Goal: Task Accomplishment & Management: Use online tool/utility

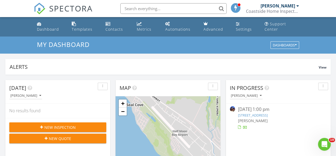
click at [268, 116] on link "450 Sevilla Ave, El Granada, CA 94018" at bounding box center [253, 114] width 30 height 5
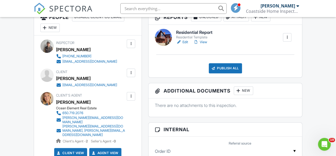
scroll to position [106, 0]
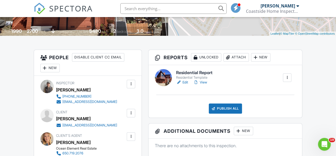
click at [190, 75] on h6 "Residential Report" at bounding box center [194, 72] width 36 height 5
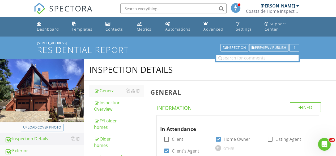
click at [273, 47] on span "Preview / Publish" at bounding box center [270, 47] width 31 height 3
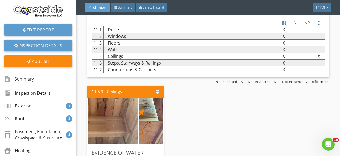
scroll to position [2526, 0]
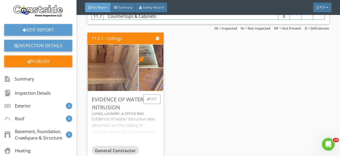
click at [117, 111] on div "Living, Laundry, & Office RMs" at bounding box center [126, 113] width 68 height 4
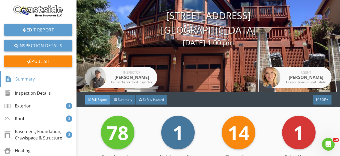
scroll to position [80, 0]
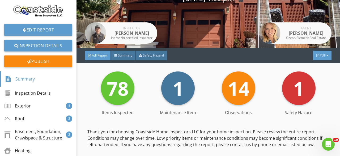
click at [322, 54] on div "PDF" at bounding box center [323, 56] width 18 height 10
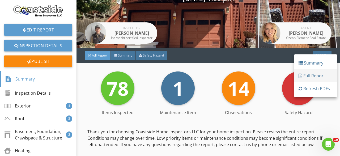
click at [317, 77] on div "Full Report" at bounding box center [316, 75] width 34 height 6
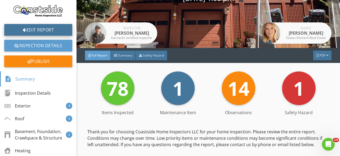
click at [36, 31] on link "Edit Report" at bounding box center [38, 30] width 68 height 12
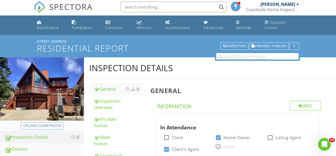
scroll to position [80, 0]
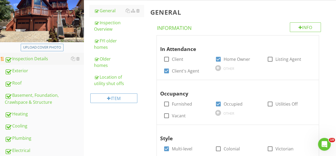
click at [37, 59] on div "Inspection Details" at bounding box center [44, 58] width 79 height 7
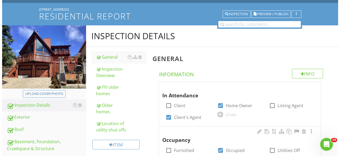
scroll to position [0, 0]
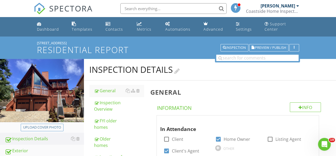
click at [180, 69] on div at bounding box center [177, 69] width 6 height 7
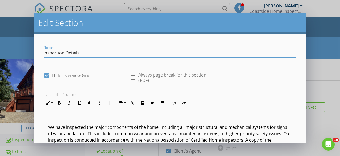
click at [131, 77] on div at bounding box center [133, 77] width 9 height 9
checkbox input "true"
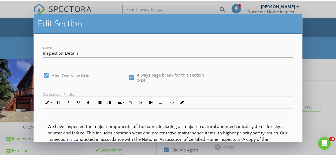
scroll to position [52, 0]
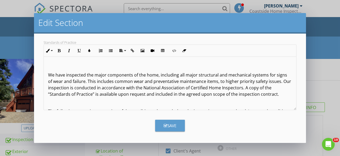
click at [176, 123] on button "Save" at bounding box center [170, 125] width 30 height 12
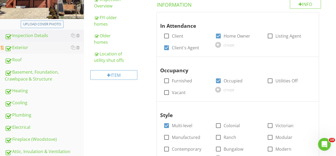
scroll to position [106, 0]
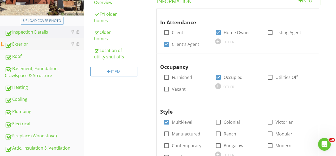
click at [32, 45] on div "Exterior" at bounding box center [44, 44] width 79 height 7
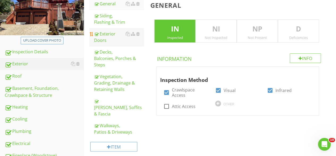
scroll to position [80, 0]
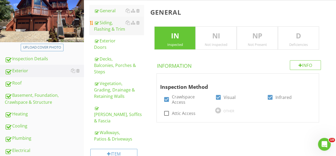
click at [109, 28] on div "Siding, Flashing & Trim" at bounding box center [119, 25] width 50 height 13
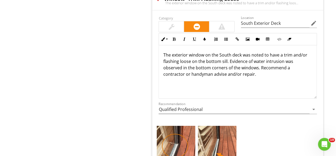
scroll to position [781, 0]
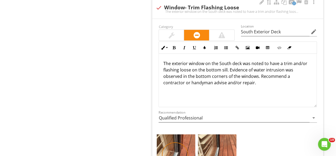
click at [196, 63] on p "The exterior window on the South deck was noted to have a trim and/or flashing …" at bounding box center [237, 73] width 149 height 26
click at [314, 114] on icon "arrow_drop_down" at bounding box center [314, 117] width 6 height 6
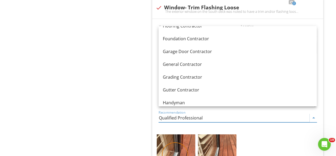
scroll to position [293, 0]
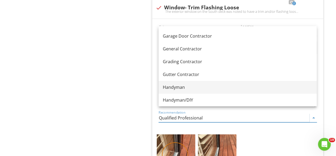
click at [194, 87] on div "Handyman" at bounding box center [238, 87] width 150 height 6
type input "Handyman"
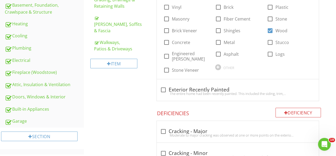
scroll to position [90, 0]
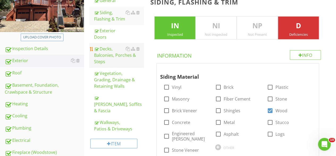
click at [104, 55] on div "Decks, Balconies, Porches & Steps" at bounding box center [119, 54] width 50 height 19
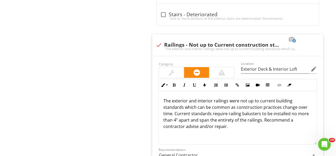
scroll to position [702, 0]
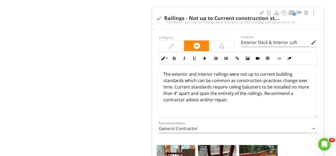
click at [184, 78] on p "The exterior and interior railings were not up to current building standards wh…" at bounding box center [237, 87] width 149 height 32
click at [197, 79] on p "The exterior and interior railings were not up to current building standards. w…" at bounding box center [237, 87] width 149 height 32
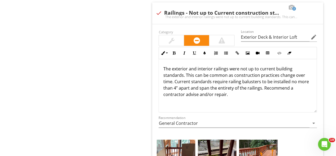
scroll to position [718, 0]
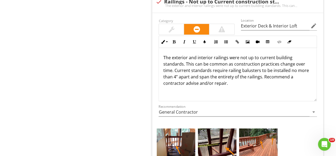
click at [226, 62] on p "The exterior and interior railings were not up to current building standards. T…" at bounding box center [237, 70] width 149 height 32
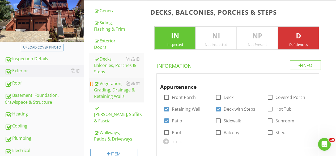
scroll to position [133, 0]
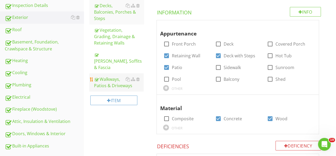
click at [114, 78] on div "Walkways, Patios & Driveways" at bounding box center [119, 82] width 50 height 13
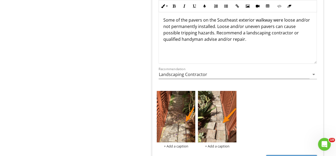
scroll to position [791, 0]
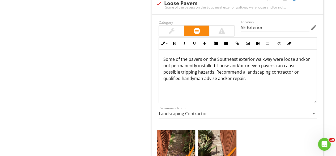
click at [304, 57] on p "Some of the pavers on the Southeast exterior walkway were loose and/or not perm…" at bounding box center [237, 69] width 149 height 26
click at [231, 63] on p "Some of the pavers on the Southeast exterior walkway were loose or not permanen…" at bounding box center [237, 69] width 149 height 26
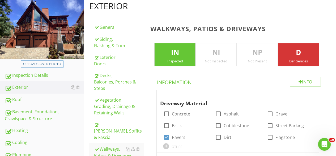
scroll to position [133, 0]
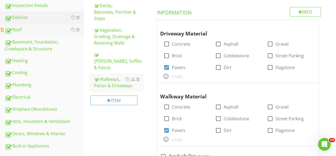
click at [24, 30] on div "Roof" at bounding box center [44, 29] width 79 height 7
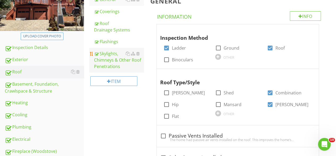
scroll to position [27, 0]
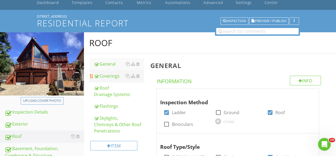
click at [105, 77] on div "Coverings" at bounding box center [119, 76] width 50 height 6
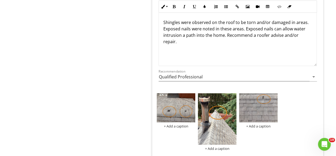
scroll to position [665, 0]
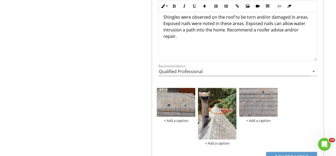
click at [269, 28] on p "Shingles were observed on the roof to be torn and/or damaged in areas. Exposed …" at bounding box center [237, 27] width 149 height 26
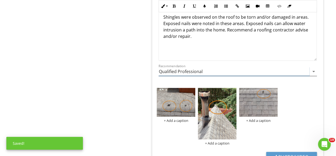
click at [312, 69] on icon "arrow_drop_down" at bounding box center [314, 71] width 6 height 6
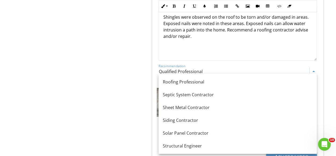
scroll to position [635, 0]
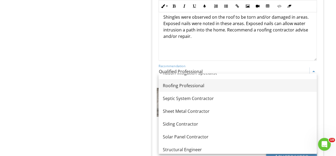
click at [189, 88] on div "Roofing Professional" at bounding box center [238, 85] width 150 height 6
type input "Roofing Professional"
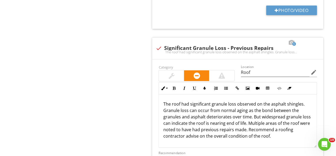
scroll to position [824, 0]
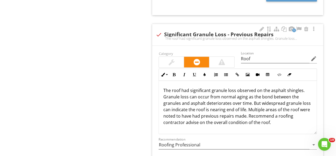
click at [226, 106] on p "The roof had significant granule loss observed on the asphalt shingles. Granule…" at bounding box center [237, 106] width 149 height 38
drag, startPoint x: 231, startPoint y: 107, endPoint x: 218, endPoint y: 109, distance: 13.7
click at [218, 109] on p "The roof had significant granule loss observed on the asphalt shingles. Granule…" at bounding box center [237, 106] width 149 height 38
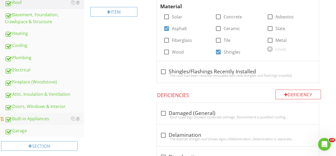
scroll to position [160, 0]
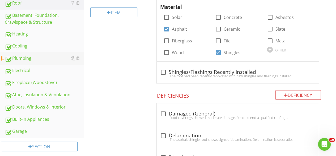
click at [34, 58] on div "Plumbing" at bounding box center [44, 58] width 79 height 7
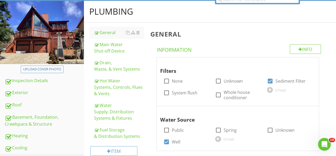
scroll to position [53, 0]
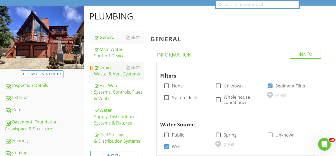
click at [110, 69] on div "Drain, Waste, & Vent Systems" at bounding box center [119, 70] width 50 height 13
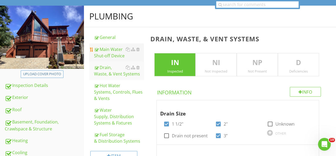
click at [110, 54] on div "Main Water Shut-off Device" at bounding box center [119, 52] width 50 height 13
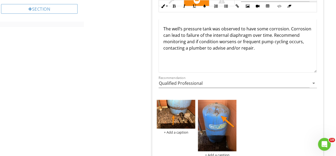
scroll to position [295, 0]
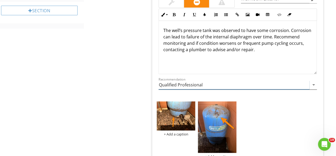
click at [313, 84] on icon "arrow_drop_down" at bounding box center [314, 84] width 6 height 6
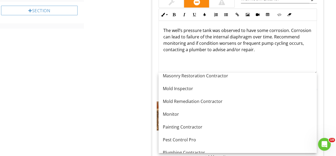
scroll to position [505, 0]
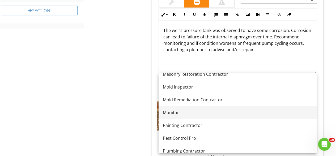
click at [192, 113] on div "Monitor" at bounding box center [238, 112] width 150 height 6
type input "Monitor"
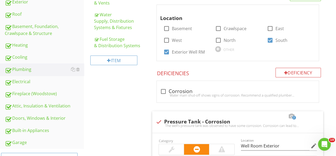
scroll to position [82, 0]
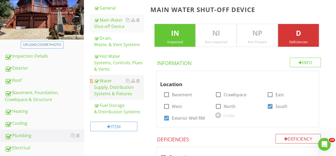
click at [108, 86] on div "Water Supply, Distribution Systems & Fixtures" at bounding box center [119, 86] width 50 height 19
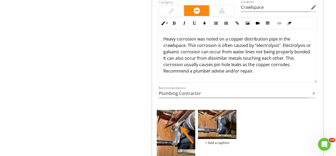
scroll to position [936, 0]
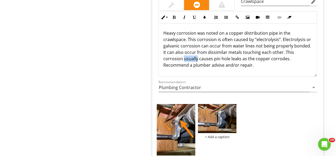
drag, startPoint x: 197, startPoint y: 56, endPoint x: 183, endPoint y: 56, distance: 14.1
click at [183, 56] on p "Heavy corrosion was noted on a copper distribution pipe in the crawlspace. This…" at bounding box center [237, 49] width 149 height 38
drag, startPoint x: 209, startPoint y: 55, endPoint x: 195, endPoint y: 57, distance: 14.2
click at [195, 57] on p "Heavy corrosion was noted on a copper distribution pipe in the crawlspace. This…" at bounding box center [237, 49] width 149 height 38
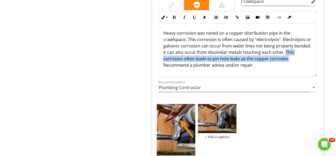
drag, startPoint x: 287, startPoint y: 57, endPoint x: 283, endPoint y: 48, distance: 9.4
click at [283, 48] on p "Heavy corrosion was noted on a copper distribution pipe in the crawlspace. This…" at bounding box center [237, 49] width 149 height 38
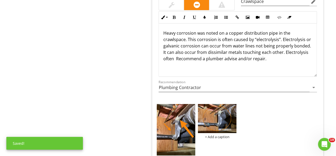
click at [305, 60] on div "Heavy corrosion was noted on a copper distribution pipe in the crawlspace. This…" at bounding box center [238, 49] width 158 height 53
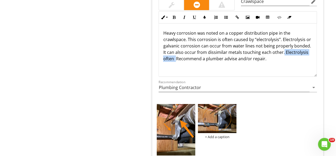
drag, startPoint x: 176, startPoint y: 56, endPoint x: 282, endPoint y: 51, distance: 107.0
click at [282, 51] on p "Heavy corrosion was noted on a copper distribution pipe in the crawlspace. This…" at bounding box center [237, 46] width 149 height 32
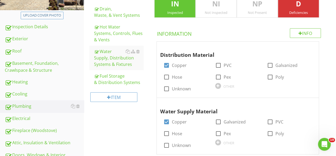
scroll to position [111, 0]
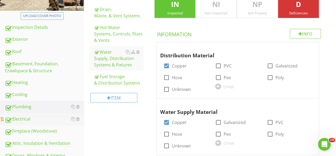
click at [23, 119] on div "Electrical" at bounding box center [44, 118] width 79 height 7
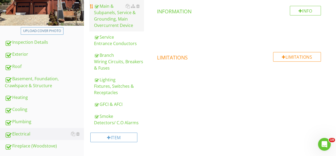
scroll to position [85, 0]
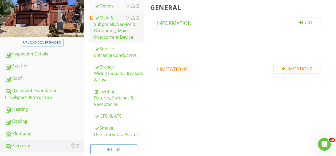
click at [111, 24] on div "Main & Subpanels, Service & Grounding, Main Overcurrent Device" at bounding box center [119, 28] width 50 height 26
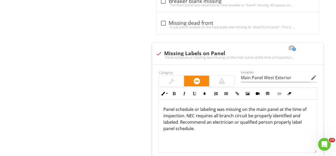
scroll to position [696, 0]
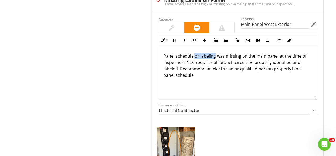
drag, startPoint x: 215, startPoint y: 50, endPoint x: 194, endPoint y: 49, distance: 20.8
click at [194, 53] on p "Panel schedule or labeling was missing on the main panel at the time of inspect…" at bounding box center [237, 66] width 149 height 26
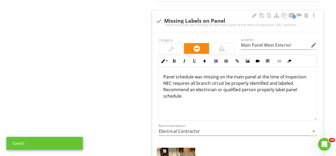
scroll to position [670, 0]
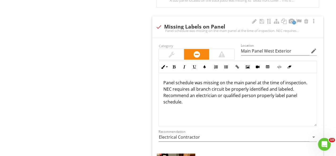
click at [223, 82] on p "Panel schedule was missing on the main panel at the time of inspection. NEC req…" at bounding box center [237, 92] width 149 height 26
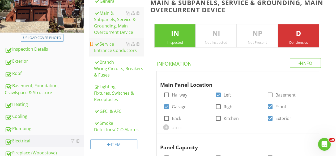
scroll to position [138, 0]
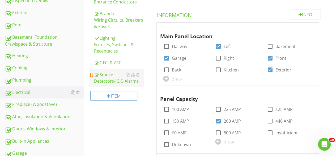
click at [105, 73] on div "Smoke Detectors/ C.O Alarms" at bounding box center [119, 77] width 50 height 13
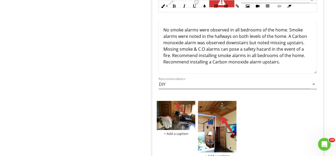
scroll to position [321, 0]
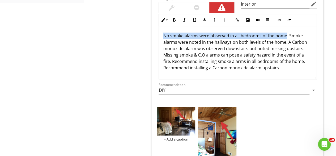
drag, startPoint x: 285, startPoint y: 35, endPoint x: 158, endPoint y: 37, distance: 127.4
click at [158, 37] on div "Inline Style XLarge Large Normal Small Light Small/Light Bold Italic Underline …" at bounding box center [238, 46] width 165 height 65
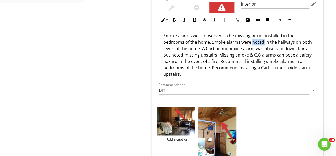
drag, startPoint x: 264, startPoint y: 41, endPoint x: 251, endPoint y: 42, distance: 12.8
click at [251, 42] on p "Smoke alarms were observed to be missing or not installed in the bedrooms of th…" at bounding box center [237, 54] width 149 height 45
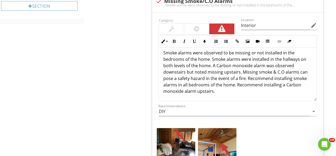
scroll to position [268, 0]
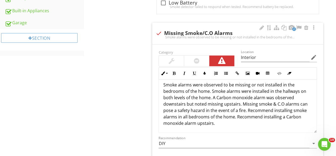
drag, startPoint x: 216, startPoint y: 123, endPoint x: 198, endPoint y: 123, distance: 18.6
click at [198, 123] on p "Smoke alarms were observed to be missing or not installed in the bedrooms of th…" at bounding box center [237, 103] width 149 height 45
click at [244, 120] on p "Smoke alarms were observed to be missing or not installed in the bedrooms of th…" at bounding box center [237, 103] width 149 height 45
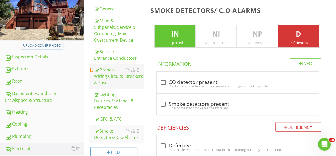
scroll to position [0, 0]
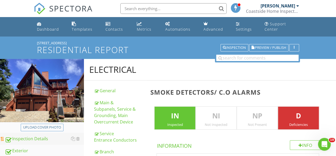
click at [28, 139] on div "Inspection Details" at bounding box center [44, 138] width 79 height 7
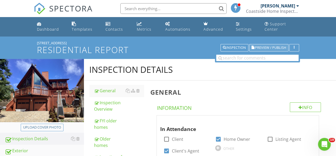
click at [276, 48] on span "Preview / Publish" at bounding box center [270, 47] width 31 height 3
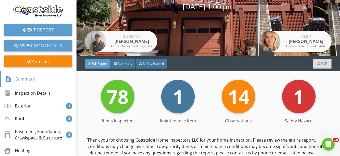
scroll to position [80, 0]
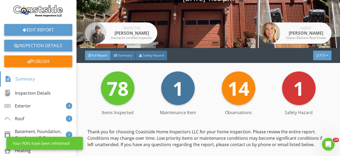
click at [327, 55] on div at bounding box center [328, 55] width 2 height 3
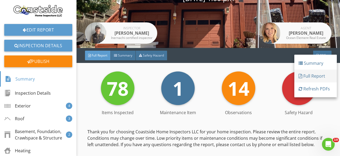
click at [317, 74] on div "Full Report" at bounding box center [316, 76] width 34 height 6
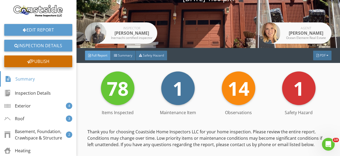
click at [28, 60] on div at bounding box center [29, 61] width 5 height 4
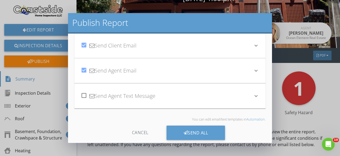
scroll to position [22, 0]
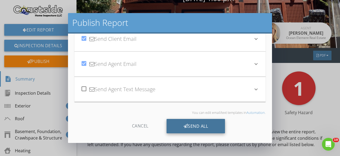
click at [191, 126] on div "Send All" at bounding box center [196, 126] width 59 height 14
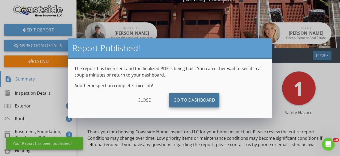
click at [190, 99] on link "Go To Dashboard" at bounding box center [194, 100] width 51 height 14
